Goal: Task Accomplishment & Management: Manage account settings

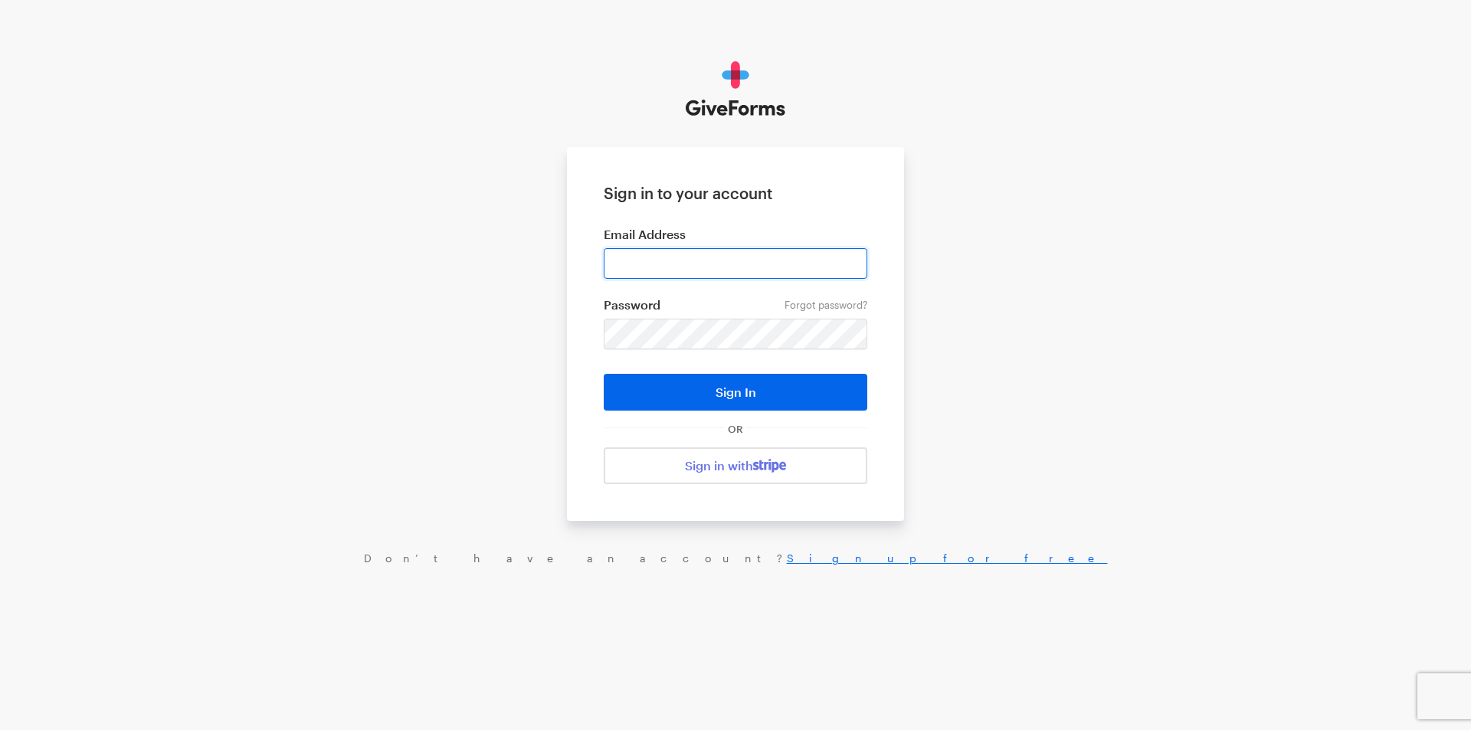
click at [668, 268] on input "email" at bounding box center [736, 263] width 264 height 31
type input "jray@brightfocus.org"
click at [604, 374] on button "Sign In" at bounding box center [736, 392] width 264 height 37
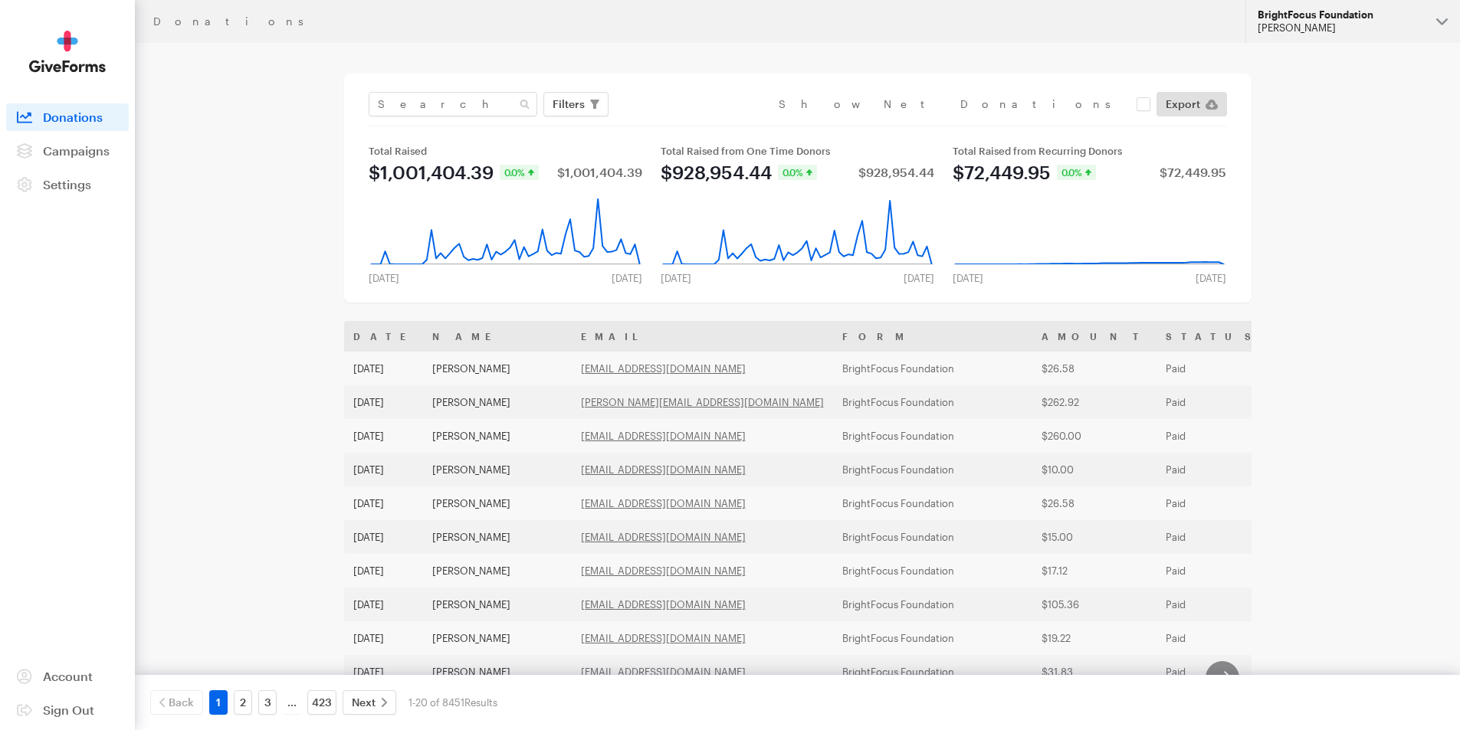
click at [1324, 31] on div "[PERSON_NAME]" at bounding box center [1341, 27] width 166 height 13
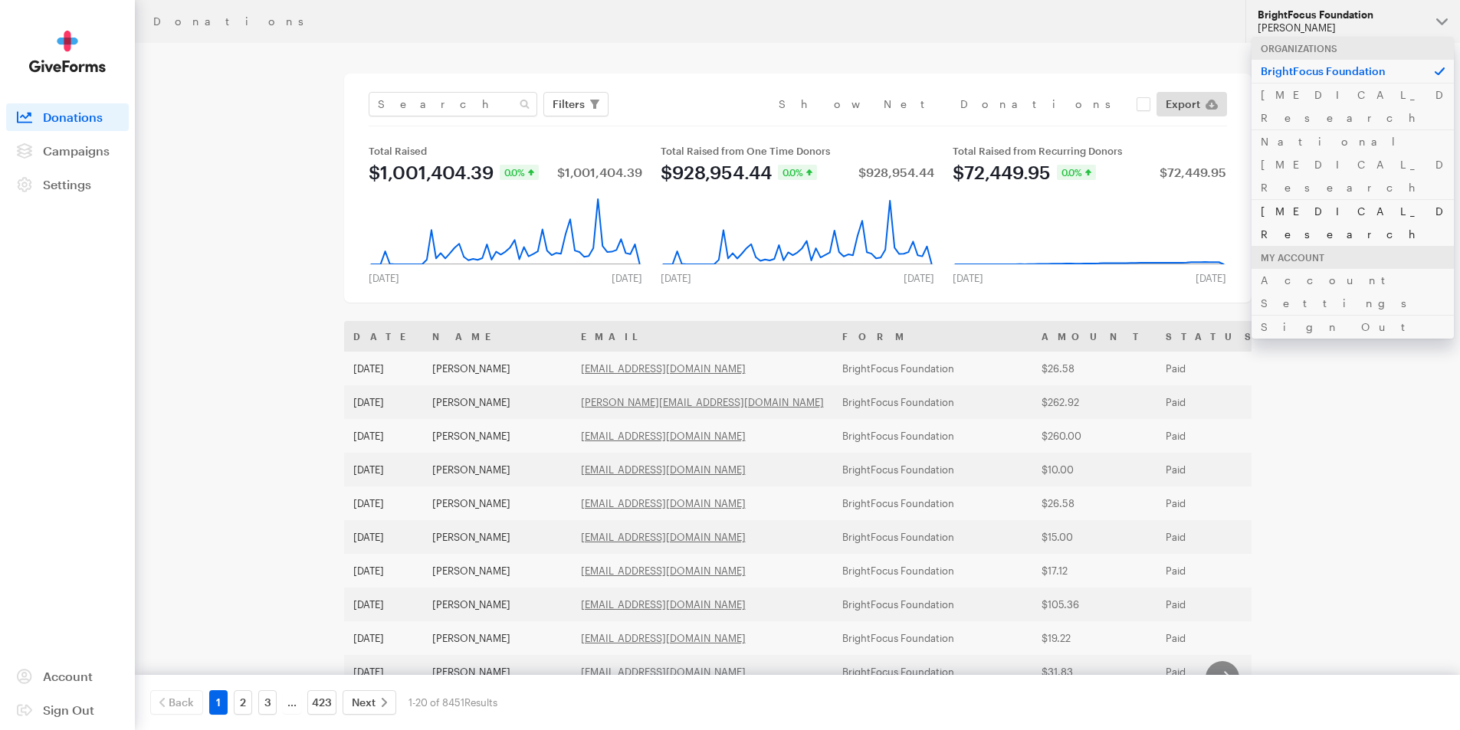
click at [1307, 199] on link "[MEDICAL_DATA] Research" at bounding box center [1353, 222] width 202 height 47
